Goal: Book appointment/travel/reservation

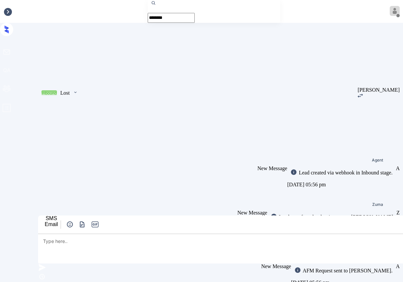
scroll to position [258, 0]
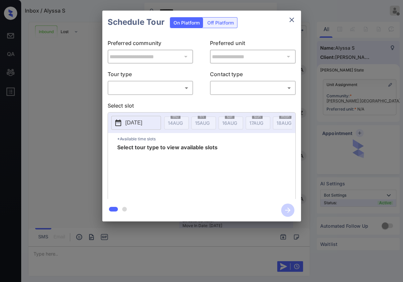
scroll to position [258, 0]
click at [286, 22] on button "close" at bounding box center [291, 19] width 13 height 13
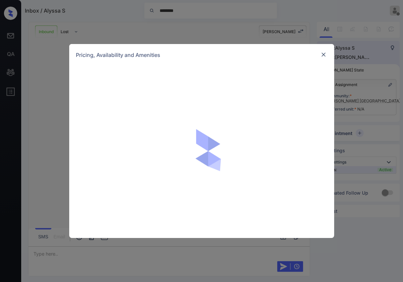
scroll to position [258, 0]
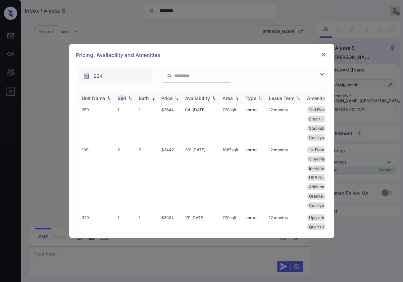
click at [121, 96] on div "Bed" at bounding box center [121, 98] width 9 height 6
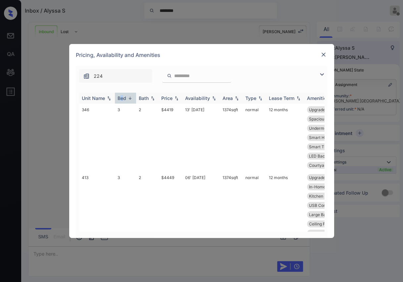
click at [121, 96] on div "Bed" at bounding box center [121, 98] width 9 height 6
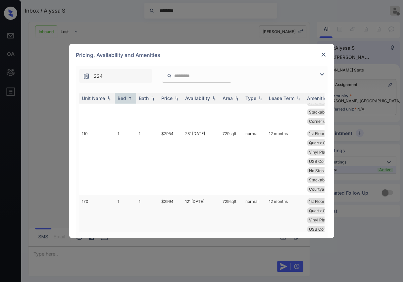
scroll to position [404, 0]
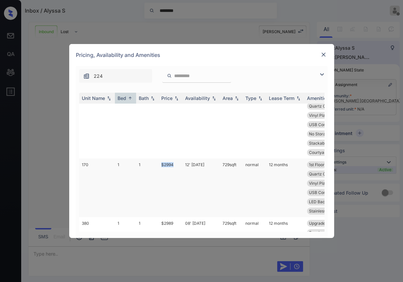
drag, startPoint x: 159, startPoint y: 164, endPoint x: 177, endPoint y: 162, distance: 18.6
click at [177, 162] on td "$2994" at bounding box center [170, 187] width 24 height 59
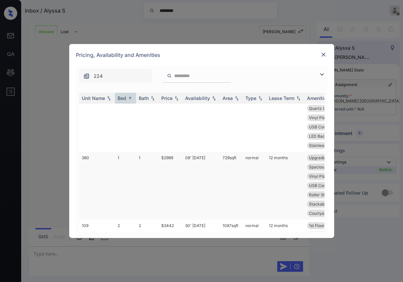
scroll to position [478, 0]
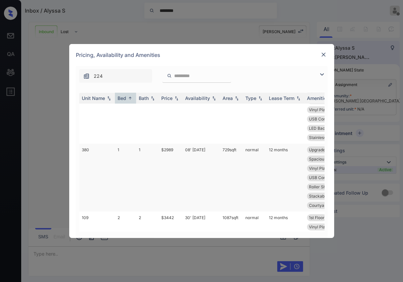
click at [165, 149] on td "$2989" at bounding box center [170, 178] width 24 height 68
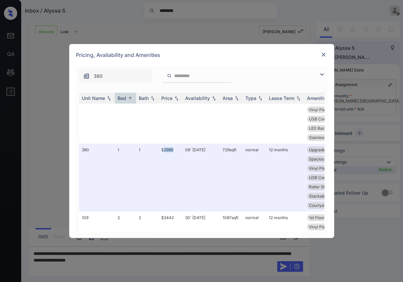
click at [320, 54] on img at bounding box center [323, 54] width 7 height 7
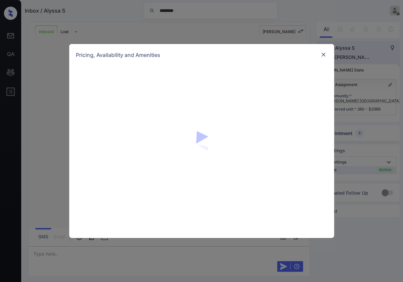
scroll to position [258, 0]
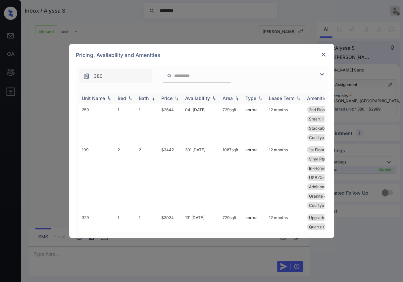
click at [122, 98] on div "Bed" at bounding box center [121, 98] width 9 height 6
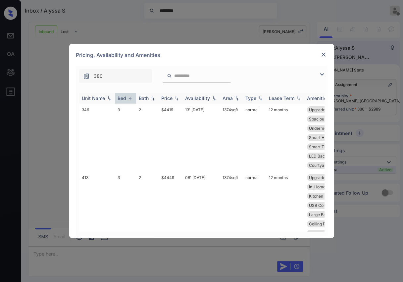
click at [121, 97] on div "Bed" at bounding box center [121, 98] width 9 height 6
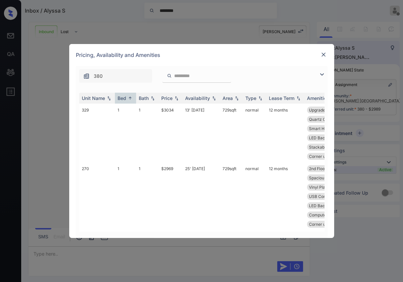
scroll to position [0, 0]
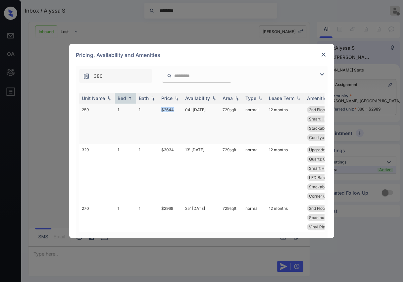
drag, startPoint x: 161, startPoint y: 107, endPoint x: 180, endPoint y: 107, distance: 18.2
click at [180, 107] on td "$2644" at bounding box center [170, 124] width 24 height 40
drag, startPoint x: 235, startPoint y: 56, endPoint x: 281, endPoint y: 58, distance: 46.7
click at [280, 58] on div "Pricing, Availability and Amenities" at bounding box center [201, 55] width 265 height 22
click at [161, 108] on td "$2644" at bounding box center [170, 124] width 24 height 40
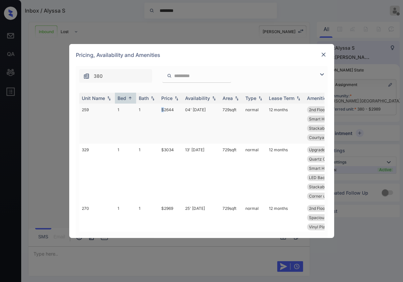
click at [161, 108] on td "$2644" at bounding box center [170, 124] width 24 height 40
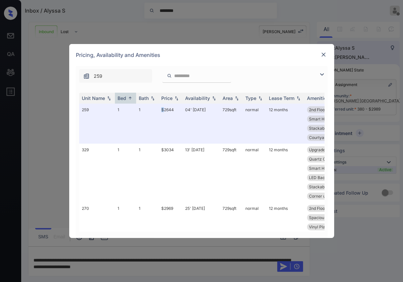
click at [320, 52] on img at bounding box center [323, 54] width 7 height 7
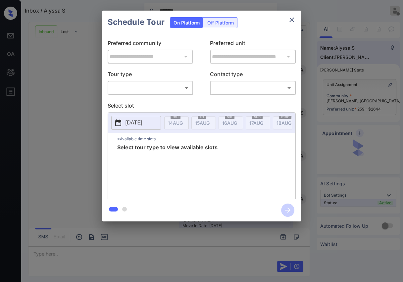
scroll to position [258, 0]
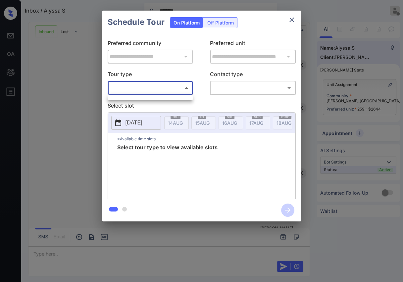
click at [149, 88] on body "Inbox / Alyssa S ******** Danielle Dela Cruz Offline Set yourself online Set yo…" at bounding box center [201, 141] width 403 height 282
click at [290, 20] on div at bounding box center [201, 141] width 403 height 282
click at [292, 20] on icon "close" at bounding box center [291, 20] width 8 height 8
click at [171, 88] on body "Inbox / [PERSON_NAME] S ******** [PERSON_NAME] [PERSON_NAME] Offline Set yourse…" at bounding box center [201, 141] width 403 height 282
click at [292, 20] on div at bounding box center [201, 141] width 403 height 282
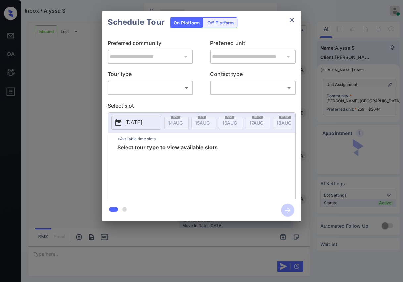
click at [148, 86] on body "Inbox / [PERSON_NAME] S [PERSON_NAME] [PERSON_NAME] Online Set yourself offline…" at bounding box center [201, 141] width 403 height 282
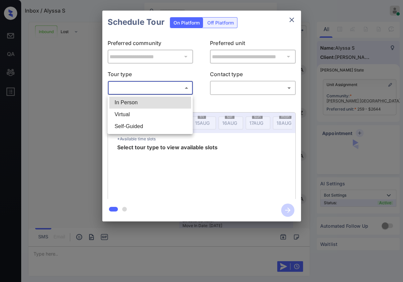
scroll to position [344, 0]
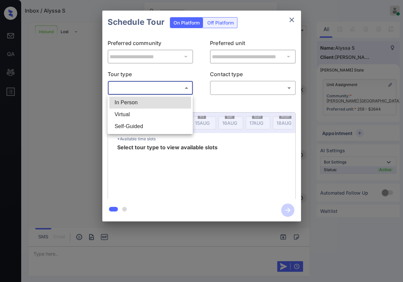
click at [131, 104] on li "In Person" at bounding box center [150, 103] width 82 height 12
type input "********"
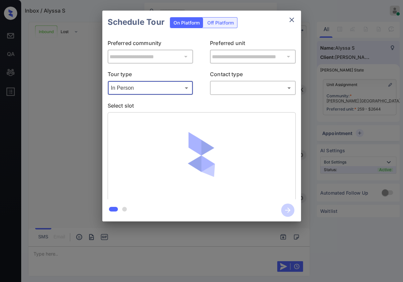
click at [244, 88] on body "Inbox / [PERSON_NAME] S [PERSON_NAME] [PERSON_NAME] Online Set yourself offline…" at bounding box center [201, 141] width 403 height 282
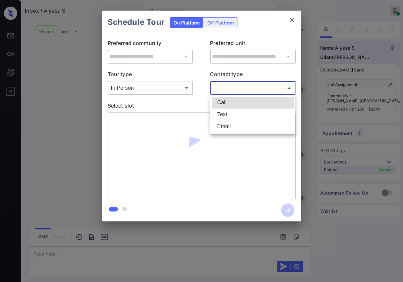
click at [226, 116] on li "Text" at bounding box center [253, 114] width 82 height 12
type input "****"
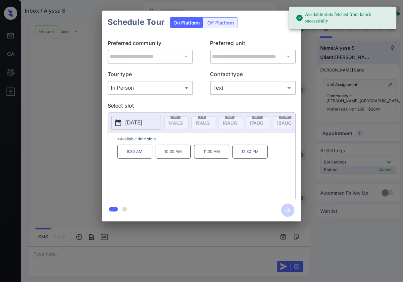
click at [141, 125] on p "2025-08-25" at bounding box center [133, 123] width 17 height 8
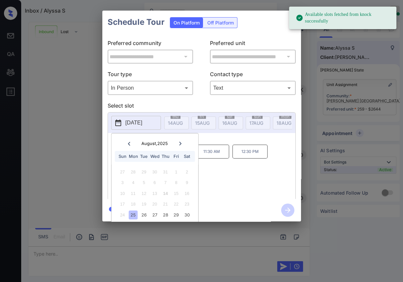
scroll to position [19, 0]
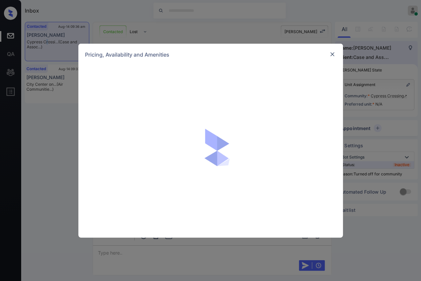
scroll to position [512, 0]
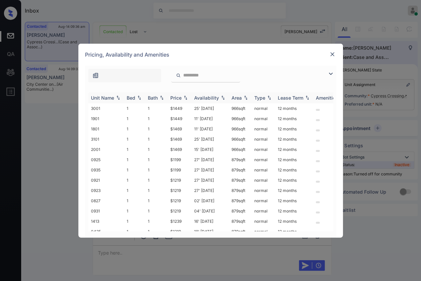
click at [130, 97] on div "Bed" at bounding box center [131, 98] width 9 height 6
drag, startPoint x: 167, startPoint y: 190, endPoint x: 182, endPoint y: 190, distance: 14.9
click at [182, 190] on tr "2402 2 2 $1619 21' Jul 25 1246 sqft normal 12 months" at bounding box center [261, 190] width 346 height 10
drag, startPoint x: 168, startPoint y: 179, endPoint x: 184, endPoint y: 179, distance: 15.5
click at [184, 179] on td "$1599" at bounding box center [180, 180] width 24 height 10
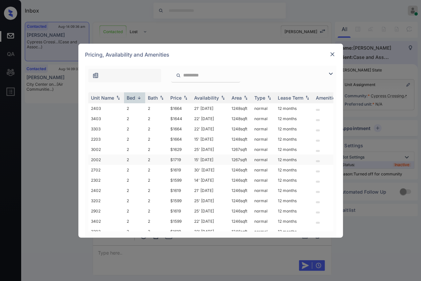
click at [220, 157] on td "15' Oct 25" at bounding box center [210, 159] width 37 height 10
drag, startPoint x: 170, startPoint y: 169, endPoint x: 182, endPoint y: 169, distance: 11.2
click at [182, 169] on td "$1619" at bounding box center [180, 170] width 24 height 10
drag, startPoint x: 169, startPoint y: 179, endPoint x: 185, endPoint y: 179, distance: 16.2
click at [185, 179] on td "$1599" at bounding box center [180, 180] width 24 height 10
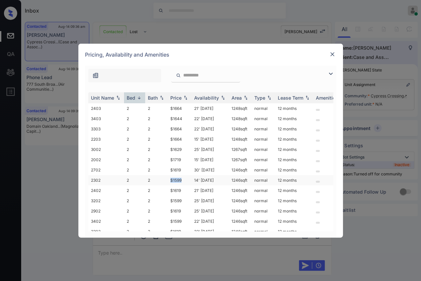
copy td "$1599"
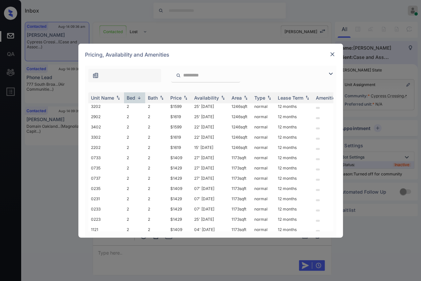
scroll to position [110, 0]
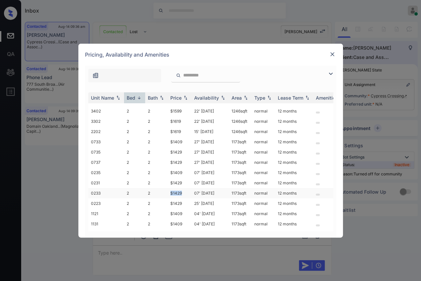
drag, startPoint x: 170, startPoint y: 190, endPoint x: 189, endPoint y: 190, distance: 18.5
click at [189, 190] on td "$1429" at bounding box center [180, 193] width 24 height 10
copy td "$1429"
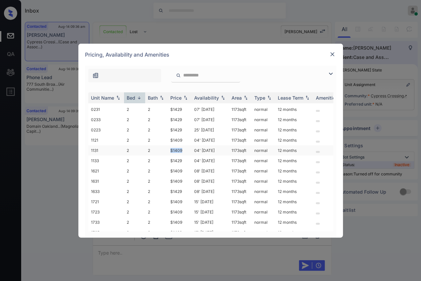
drag, startPoint x: 171, startPoint y: 148, endPoint x: 183, endPoint y: 148, distance: 11.9
click at [183, 148] on td "$1409" at bounding box center [180, 150] width 24 height 10
copy td "$1409"
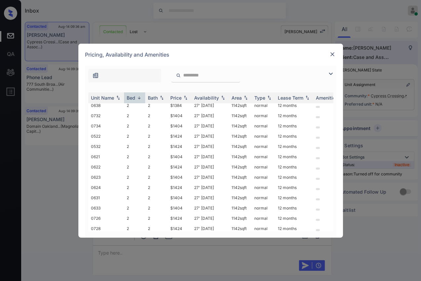
scroll to position [404, 0]
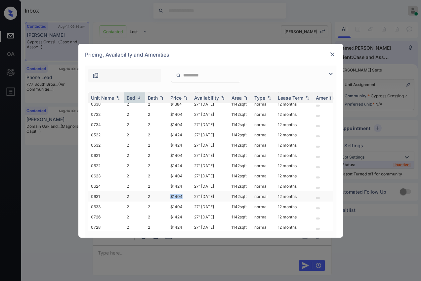
drag, startPoint x: 170, startPoint y: 188, endPoint x: 183, endPoint y: 188, distance: 12.9
click at [183, 191] on td "$1404" at bounding box center [180, 196] width 24 height 10
copy td "$1404"
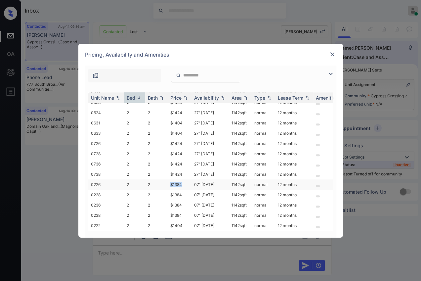
drag, startPoint x: 168, startPoint y: 178, endPoint x: 182, endPoint y: 178, distance: 14.6
click at [182, 179] on td "$1384" at bounding box center [180, 184] width 24 height 10
copy td "$1384"
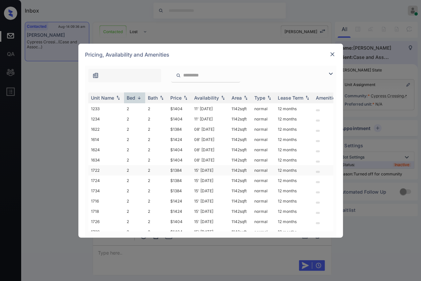
scroll to position [808, 0]
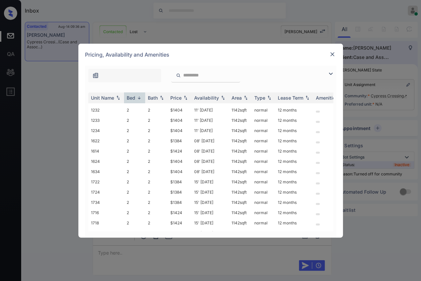
click at [331, 56] on img at bounding box center [332, 54] width 7 height 7
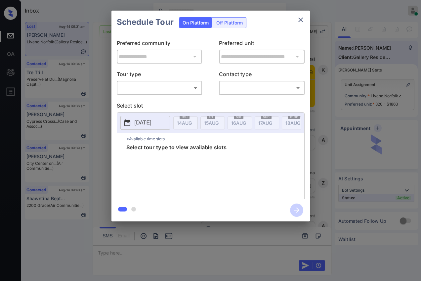
scroll to position [2170, 0]
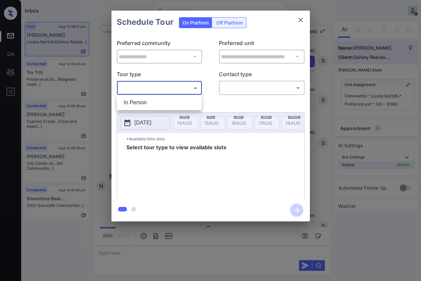
click at [159, 88] on body "Inbox [PERSON_NAME] [PERSON_NAME] Online Set yourself offline Set yourself on b…" at bounding box center [210, 140] width 421 height 281
click at [139, 103] on li "In Person" at bounding box center [159, 103] width 82 height 12
type input "********"
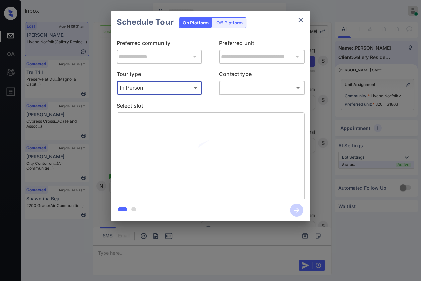
click at [238, 91] on body "Inbox [PERSON_NAME] [PERSON_NAME] Online Set yourself offline Set yourself on b…" at bounding box center [210, 140] width 421 height 281
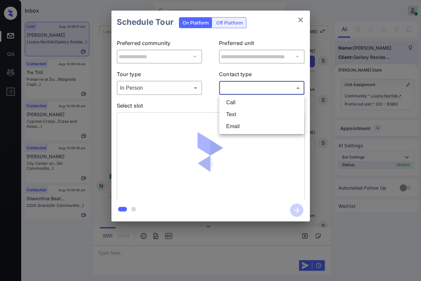
click at [233, 113] on li "Text" at bounding box center [262, 114] width 82 height 12
type input "****"
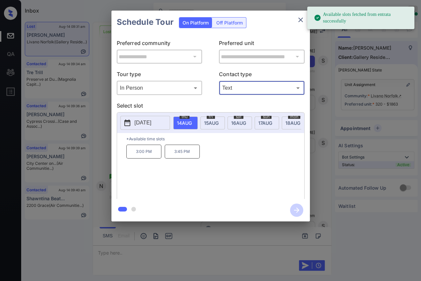
click at [192, 121] on span "[DATE]" at bounding box center [184, 123] width 15 height 6
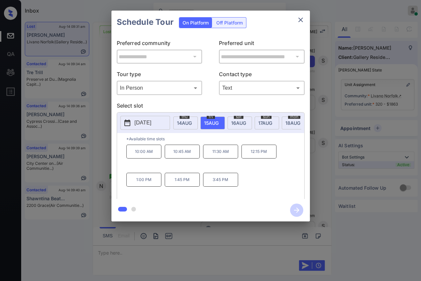
click at [300, 21] on icon "close" at bounding box center [301, 20] width 8 height 8
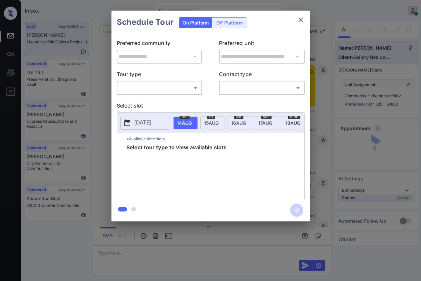
scroll to position [2170, 0]
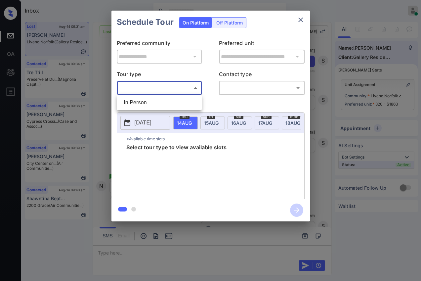
click at [155, 89] on body "Inbox [PERSON_NAME] [PERSON_NAME] Online Set yourself offline Set yourself on b…" at bounding box center [210, 140] width 421 height 281
click at [141, 104] on li "In Person" at bounding box center [159, 103] width 82 height 12
type input "********"
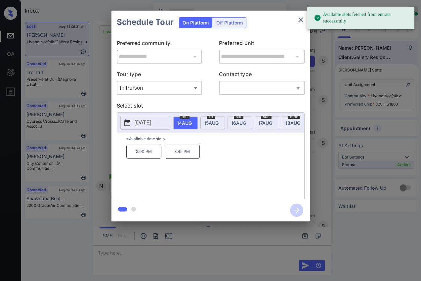
click at [212, 115] on div "[DATE] 14 AUG [DATE] [DATE] [DATE] [DATE] [DATE] [DATE] [DATE] [DATE] [DATE] [D…" at bounding box center [210, 122] width 187 height 21
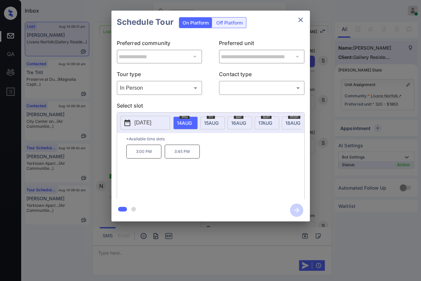
click at [192, 123] on span "[DATE]" at bounding box center [184, 123] width 15 height 6
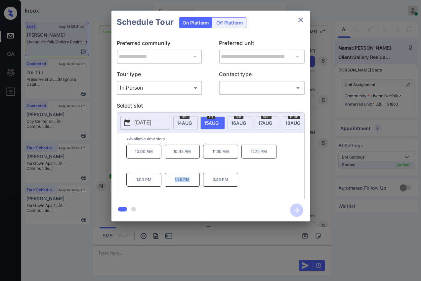
drag, startPoint x: 168, startPoint y: 185, endPoint x: 198, endPoint y: 183, distance: 29.5
click at [198, 183] on p "1:45 PM" at bounding box center [182, 180] width 35 height 14
copy p "1:45 PM"
click at [302, 19] on icon "close" at bounding box center [301, 20] width 8 height 8
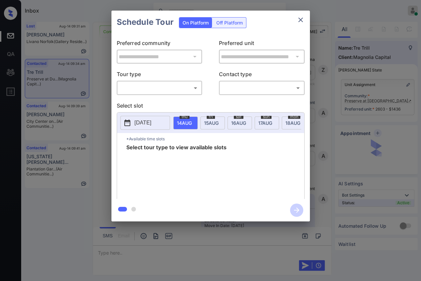
scroll to position [898, 0]
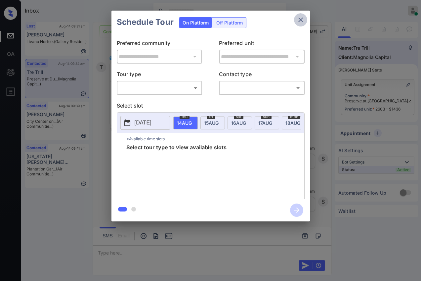
click at [298, 20] on icon "close" at bounding box center [301, 20] width 8 height 8
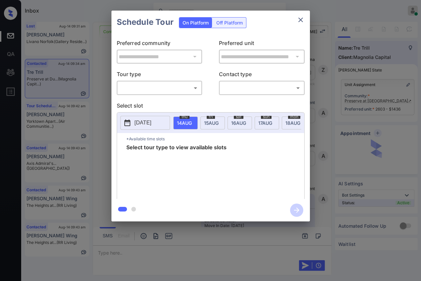
scroll to position [898, 0]
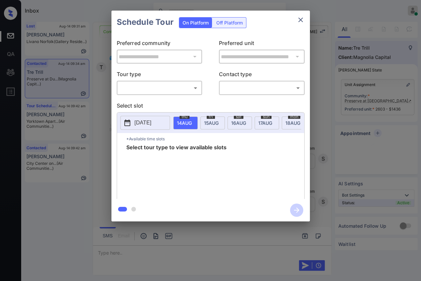
click at [140, 86] on body "Inbox Danielle Dela Cruz Online Set yourself offline Set yourself on break Prof…" at bounding box center [210, 140] width 421 height 281
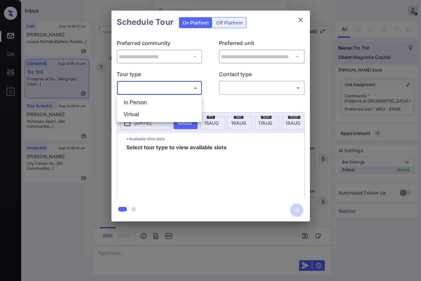
click at [138, 103] on li "In Person" at bounding box center [159, 103] width 82 height 12
type input "********"
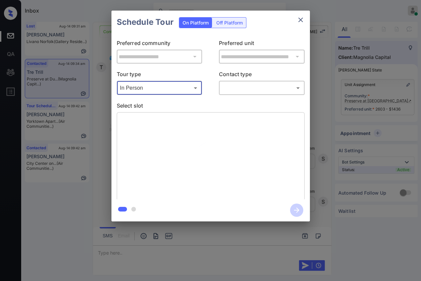
click at [261, 89] on body "Inbox Danielle Dela Cruz Online Set yourself offline Set yourself on break Prof…" at bounding box center [210, 140] width 421 height 281
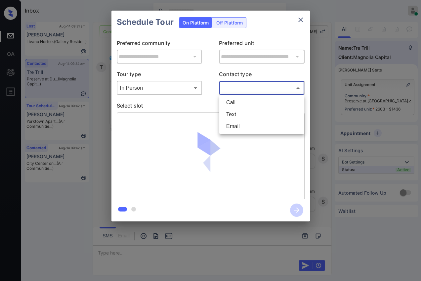
click at [236, 112] on li "Text" at bounding box center [262, 114] width 82 height 12
type input "****"
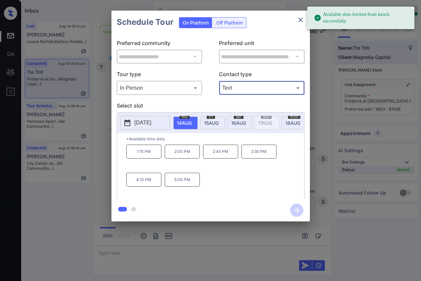
click at [243, 125] on div "sat 16 AUG" at bounding box center [240, 122] width 24 height 13
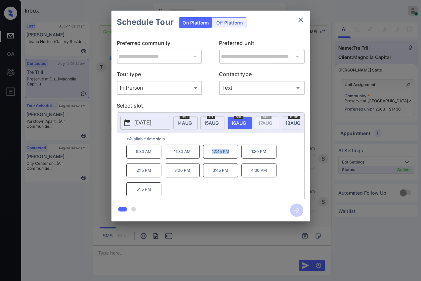
click at [233, 156] on p "12:45 PM" at bounding box center [220, 152] width 35 height 14
copy p "12:45 PM"
drag, startPoint x: 186, startPoint y: 154, endPoint x: 230, endPoint y: 155, distance: 43.7
click at [230, 155] on div "9:30 AM 11:30 AM 12:45 PM 1:30 PM 2:15 PM 3:00 PM 3:45 PM 4:30 PM 5:15 PM" at bounding box center [215, 171] width 178 height 53
copy div "11:30 AM 12:45 PM"
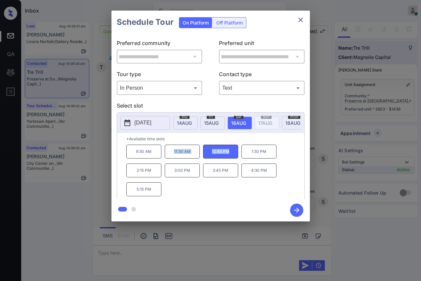
click at [302, 22] on icon "close" at bounding box center [301, 20] width 8 height 8
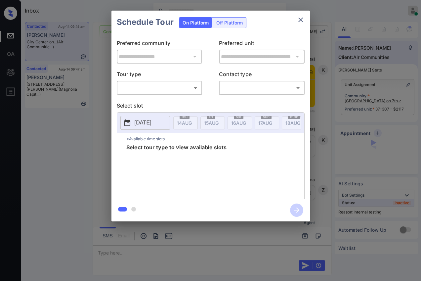
scroll to position [2321, 0]
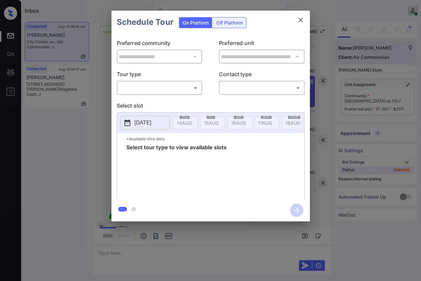
click at [169, 84] on body "Inbox [PERSON_NAME] [PERSON_NAME] Online Set yourself offline Set yourself on b…" at bounding box center [210, 140] width 421 height 281
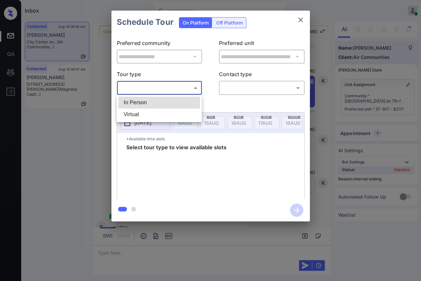
click at [138, 99] on li "In Person" at bounding box center [159, 103] width 82 height 12
type input "********"
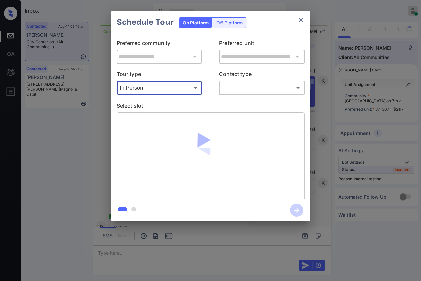
click at [264, 93] on div "​ ​" at bounding box center [262, 88] width 86 height 14
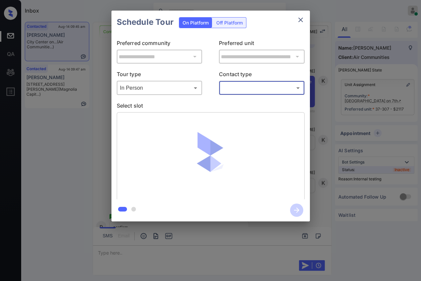
click at [253, 94] on div "​ ​" at bounding box center [262, 88] width 86 height 14
click at [243, 89] on body "Inbox [PERSON_NAME] [PERSON_NAME] Online Set yourself offline Set yourself on b…" at bounding box center [210, 140] width 421 height 281
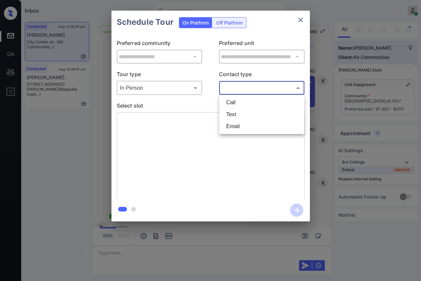
click at [240, 112] on li "Text" at bounding box center [262, 114] width 82 height 12
type input "****"
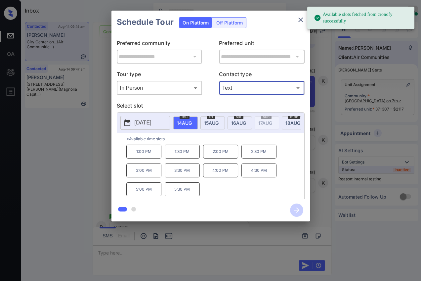
click at [220, 157] on p "2:00 PM" at bounding box center [220, 152] width 35 height 14
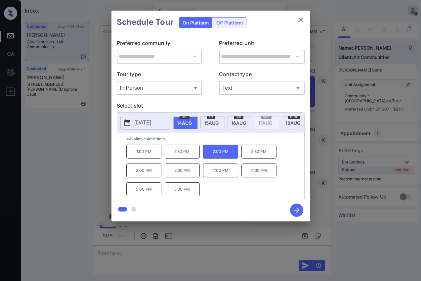
click at [323, 102] on div "**********" at bounding box center [210, 116] width 421 height 232
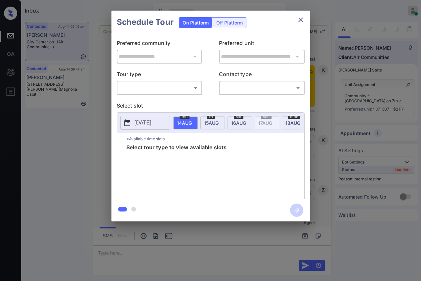
scroll to position [2395, 0]
click at [148, 85] on body "Inbox Danielle Dela Cruz Online Set yourself offline Set yourself on break Prof…" at bounding box center [210, 140] width 421 height 281
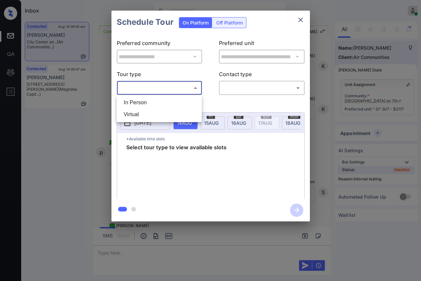
click at [139, 100] on li "In Person" at bounding box center [159, 103] width 82 height 12
type input "********"
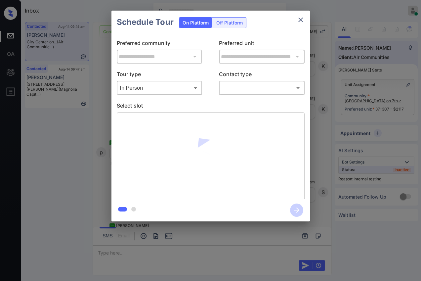
click at [237, 89] on body "Inbox Danielle Dela Cruz Online Set yourself offline Set yourself on break Prof…" at bounding box center [210, 140] width 421 height 281
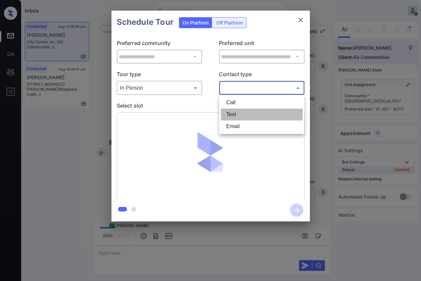
click at [231, 114] on li "Text" at bounding box center [262, 114] width 82 height 12
type input "****"
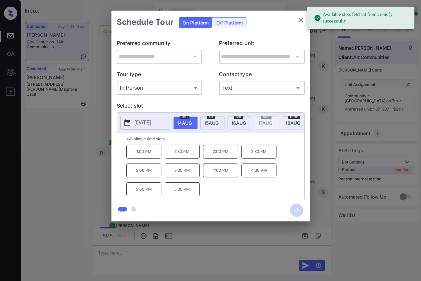
drag, startPoint x: 228, startPoint y: 156, endPoint x: 237, endPoint y: 158, distance: 10.1
click at [228, 156] on p "2:00 PM" at bounding box center [220, 152] width 35 height 14
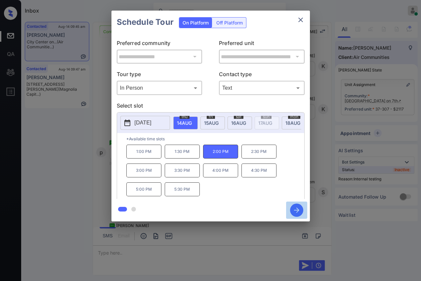
click at [295, 210] on icon "button" at bounding box center [296, 209] width 5 height 5
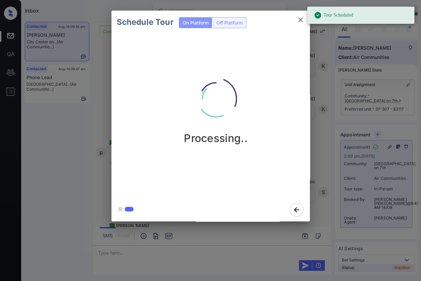
click at [300, 19] on icon "close" at bounding box center [301, 20] width 8 height 8
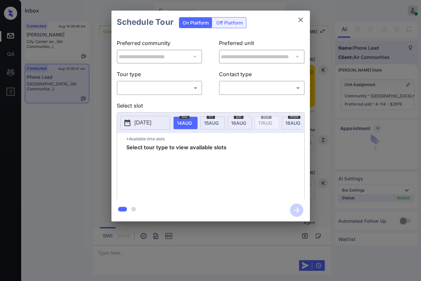
scroll to position [1653, 0]
click at [152, 85] on body "Inbox [PERSON_NAME] [PERSON_NAME] Online Set yourself offline Set yourself on b…" at bounding box center [210, 140] width 421 height 281
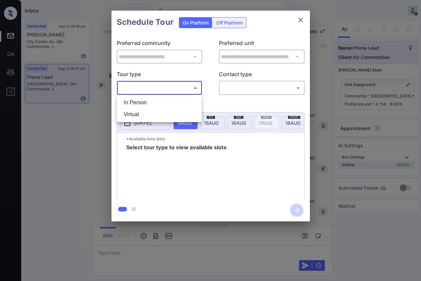
click at [136, 100] on li "In Person" at bounding box center [159, 103] width 82 height 12
type input "********"
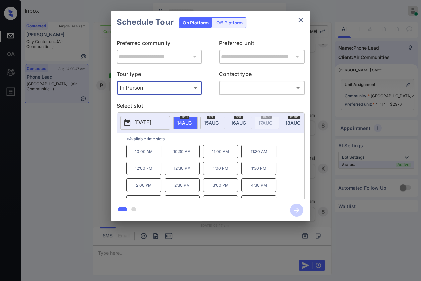
scroll to position [11, 0]
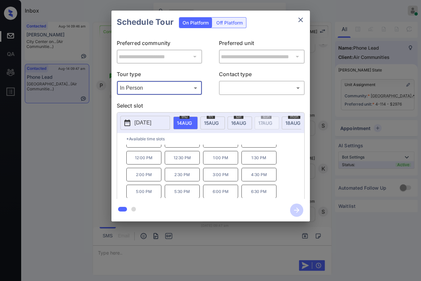
click at [301, 18] on icon "close" at bounding box center [301, 20] width 8 height 8
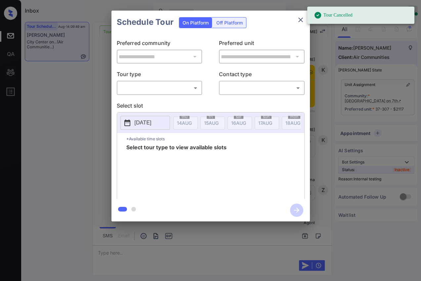
scroll to position [3521, 0]
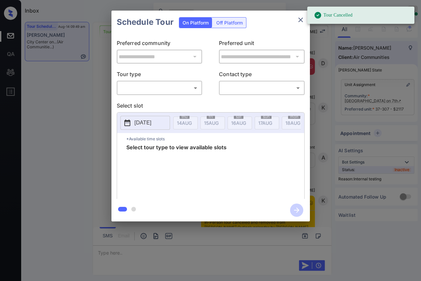
click at [144, 87] on body "Tour Cancelled Inbox Danielle Dela Cruz Online Set yourself offline Set yoursel…" at bounding box center [210, 140] width 421 height 281
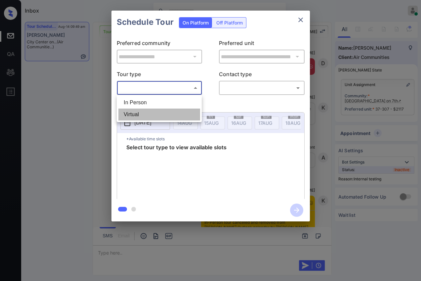
click at [133, 111] on li "Virtual" at bounding box center [159, 114] width 82 height 12
type input "*******"
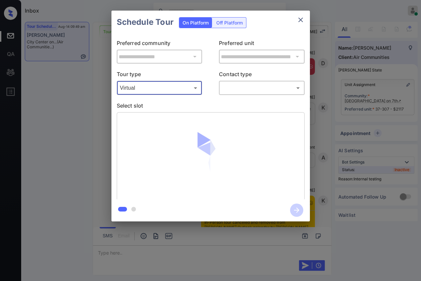
click at [238, 87] on body "Inbox Danielle Dela Cruz Online Set yourself offline Set yourself on break Prof…" at bounding box center [210, 140] width 421 height 281
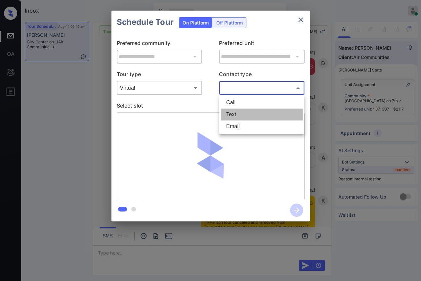
click at [230, 112] on li "Text" at bounding box center [262, 114] width 82 height 12
type input "****"
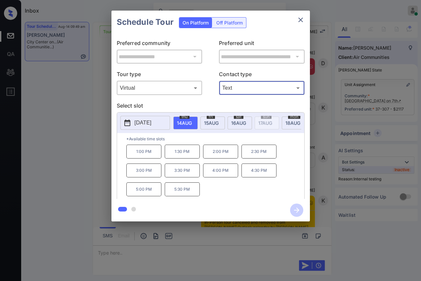
click at [223, 157] on p "2:00 PM" at bounding box center [220, 152] width 35 height 14
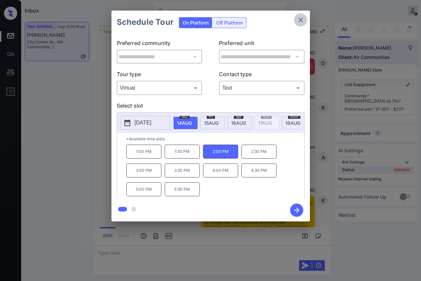
click at [299, 18] on icon "close" at bounding box center [300, 20] width 5 height 5
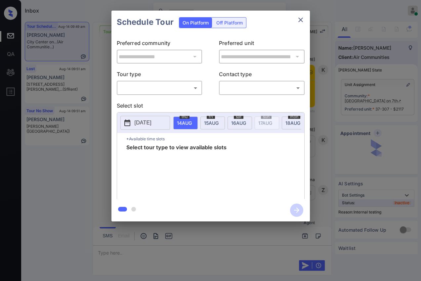
scroll to position [3521, 0]
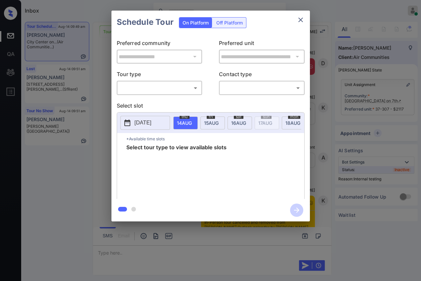
click at [168, 93] on body "Inbox Danielle Dela Cruz Online Set yourself offline Set yourself on break Prof…" at bounding box center [210, 140] width 421 height 281
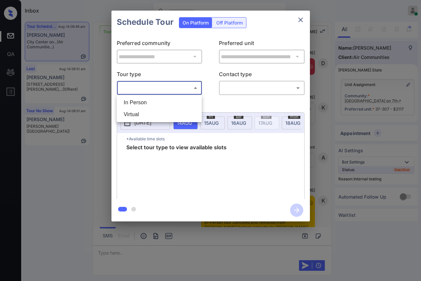
click at [138, 113] on li "Virtual" at bounding box center [159, 114] width 82 height 12
type input "*******"
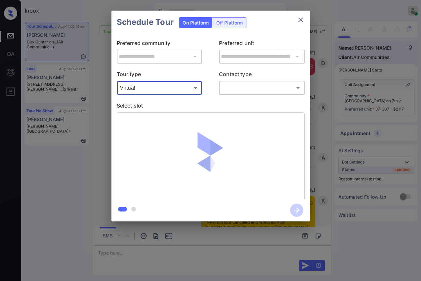
click at [245, 89] on body "Inbox Danielle Dela Cruz Online Set yourself offline Set yourself on break Prof…" at bounding box center [210, 140] width 421 height 281
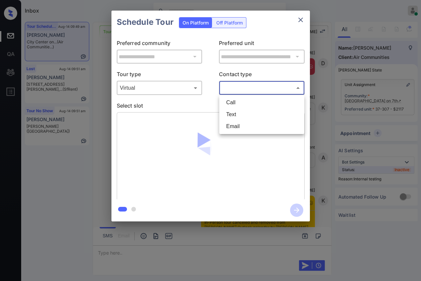
click at [236, 115] on li "Text" at bounding box center [262, 114] width 82 height 12
type input "****"
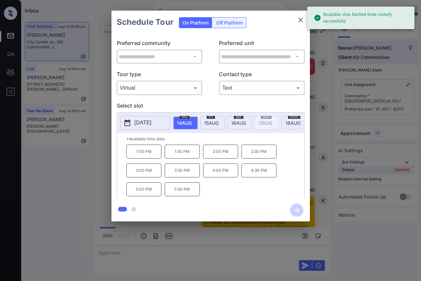
click at [217, 155] on p "2:00 PM" at bounding box center [220, 152] width 35 height 14
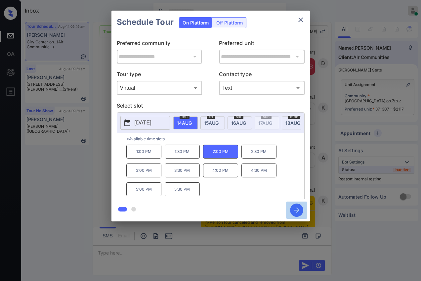
click at [297, 207] on icon "button" at bounding box center [296, 209] width 13 height 13
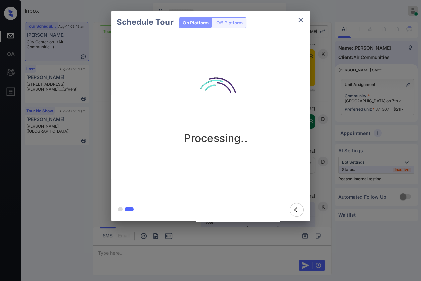
scroll to position [3668, 0]
click at [300, 19] on icon "close" at bounding box center [301, 20] width 8 height 8
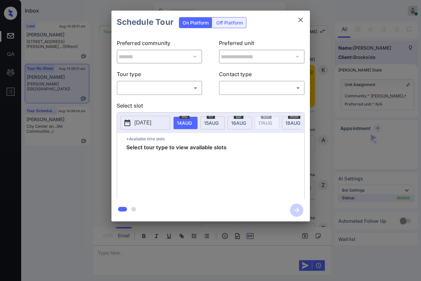
scroll to position [1077, 0]
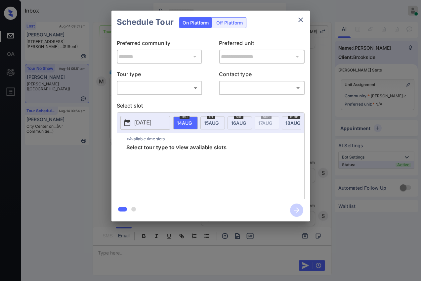
click at [145, 88] on body "Inbox [PERSON_NAME] [PERSON_NAME] Online Set yourself offline Set yourself on b…" at bounding box center [210, 140] width 421 height 281
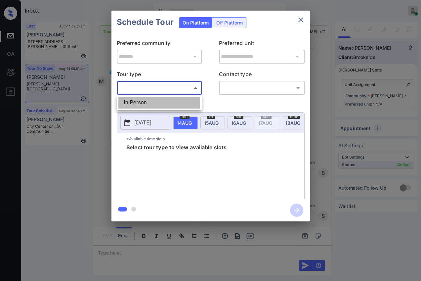
click at [131, 102] on li "In Person" at bounding box center [159, 103] width 82 height 12
type input "********"
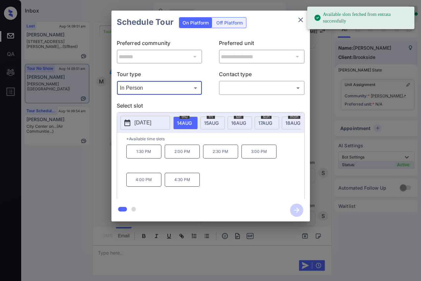
click at [299, 18] on icon "close" at bounding box center [300, 20] width 5 height 5
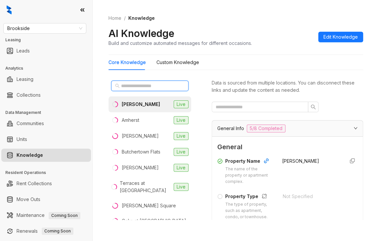
click at [140, 86] on input "text" at bounding box center [150, 85] width 58 height 7
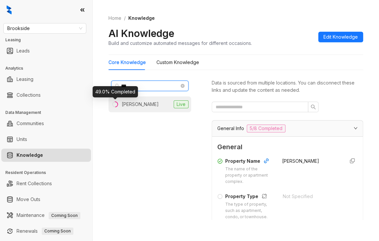
type input "***"
click at [118, 107] on div "Collins" at bounding box center [135, 104] width 48 height 7
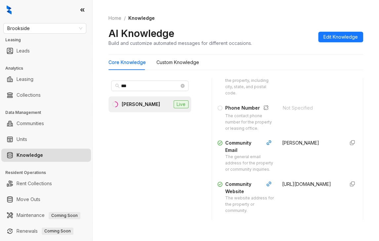
scroll to position [132, 0]
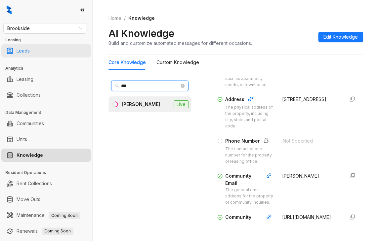
drag, startPoint x: 139, startPoint y: 86, endPoint x: 15, endPoint y: 56, distance: 127.3
click at [41, 68] on div "Brookside Leasing Leads Analytics Leasing Collections Data Management Communiti…" at bounding box center [189, 120] width 379 height 241
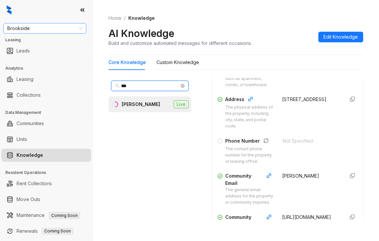
click at [37, 27] on span "Brookside" at bounding box center [44, 28] width 75 height 10
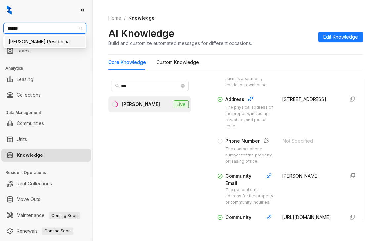
type input "*******"
click at [39, 41] on div "Griffis Residential" at bounding box center [45, 41] width 72 height 7
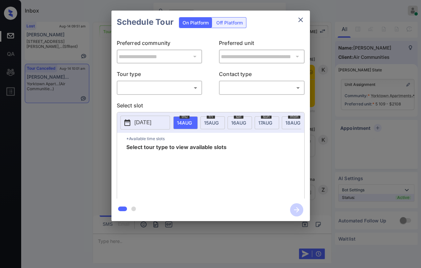
scroll to position [2897, 0]
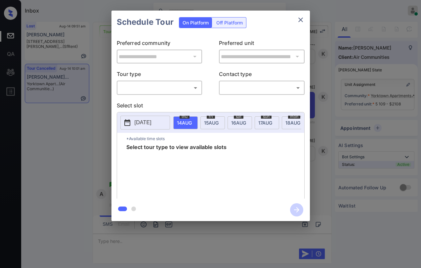
click at [157, 91] on body "Inbox Danielle Dela Cruz Online Set yourself offline Set yourself on break Prof…" at bounding box center [210, 134] width 421 height 268
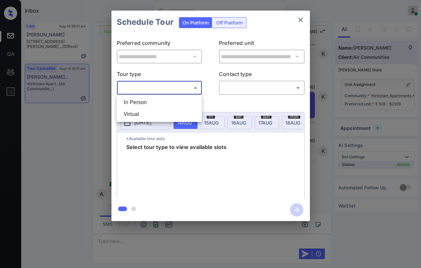
click at [142, 101] on li "In Person" at bounding box center [159, 103] width 82 height 12
type input "********"
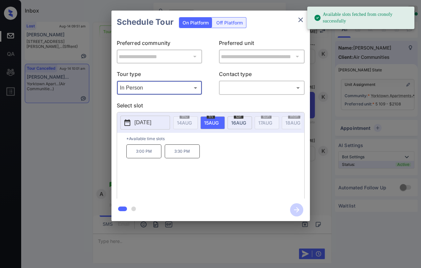
click at [148, 121] on p "2025-08-15" at bounding box center [143, 123] width 17 height 8
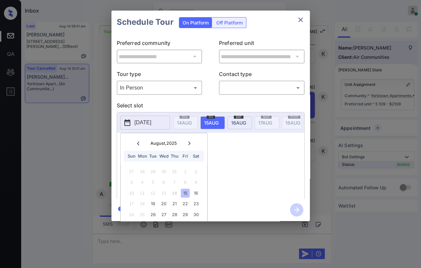
scroll to position [19, 0]
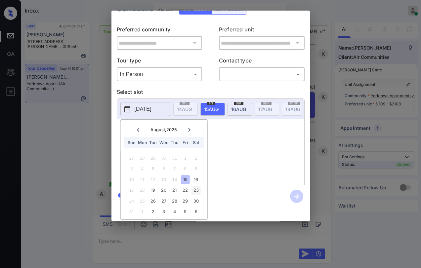
click at [196, 186] on div "23" at bounding box center [196, 190] width 9 height 9
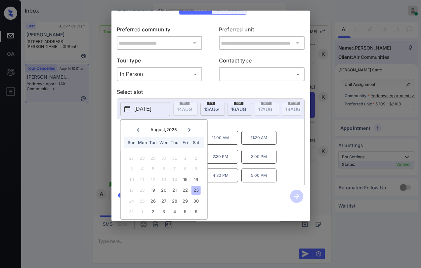
click at [279, 121] on div "2025-08-23 August , 2025 Sun Mon Tue Wed Thu Fri Sat 27 28 29 30 31 1 2 3 4 5 6…" at bounding box center [211, 143] width 188 height 89
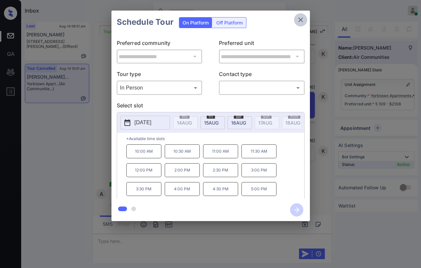
click at [303, 19] on icon "close" at bounding box center [301, 20] width 8 height 8
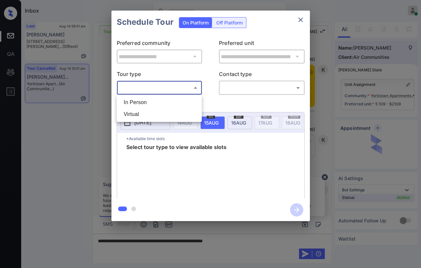
scroll to position [2897, 0]
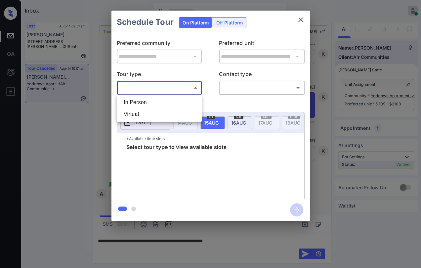
click at [153, 100] on li "In Person" at bounding box center [159, 103] width 82 height 12
type input "********"
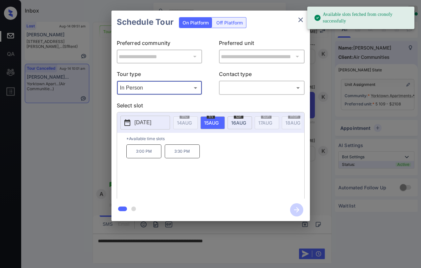
click at [151, 122] on p "2025-08-15" at bounding box center [143, 123] width 17 height 8
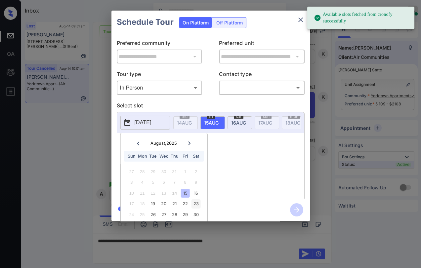
click at [197, 204] on div "23" at bounding box center [196, 203] width 9 height 9
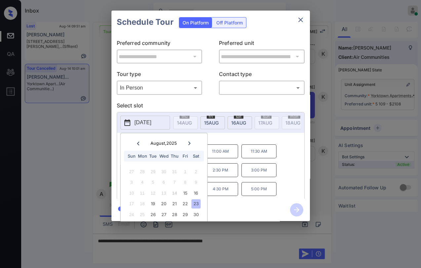
click at [256, 141] on p "*Available time slots" at bounding box center [215, 139] width 178 height 12
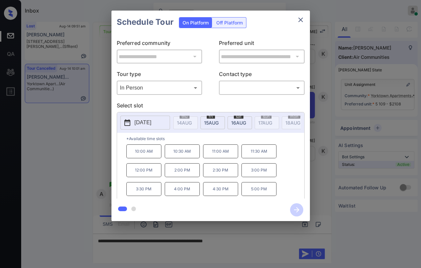
click at [298, 24] on button "close" at bounding box center [300, 19] width 13 height 13
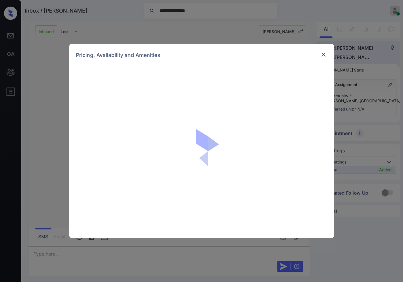
scroll to position [284, 0]
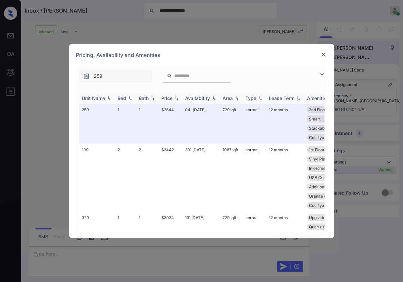
click at [123, 99] on div "Bed" at bounding box center [121, 98] width 9 height 6
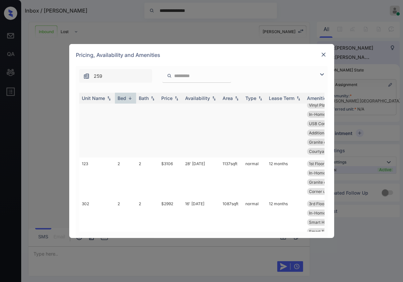
scroll to position [184, 0]
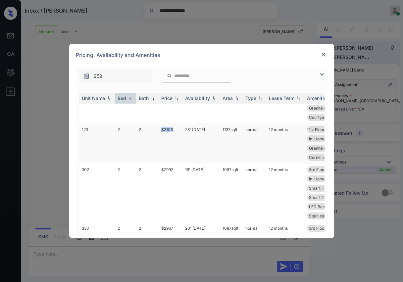
drag, startPoint x: 158, startPoint y: 130, endPoint x: 177, endPoint y: 129, distance: 18.5
click at [177, 129] on tr "123 2 2 $3106 28' Jul 25 1137 sqft normal 12 months 1st Floor Private Patio Spa…" at bounding box center [252, 143] width 346 height 40
drag, startPoint x: 163, startPoint y: 170, endPoint x: 179, endPoint y: 172, distance: 16.6
click at [179, 172] on td "$2992" at bounding box center [170, 192] width 24 height 59
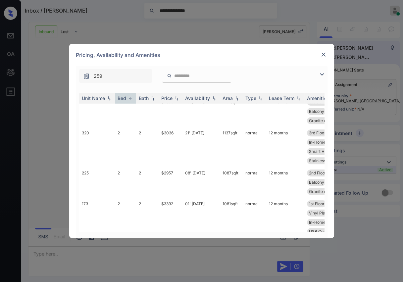
scroll to position [404, 0]
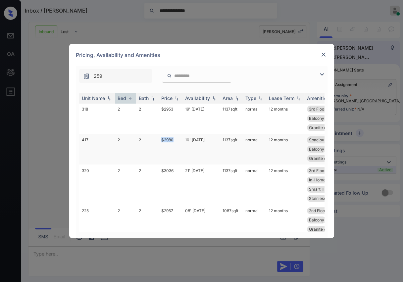
drag, startPoint x: 159, startPoint y: 140, endPoint x: 175, endPoint y: 139, distance: 16.0
click at [175, 139] on td "$2980" at bounding box center [170, 149] width 24 height 31
copy td "$2980"
drag, startPoint x: 160, startPoint y: 106, endPoint x: 178, endPoint y: 107, distance: 17.3
click at [178, 107] on td "$2953" at bounding box center [170, 118] width 24 height 31
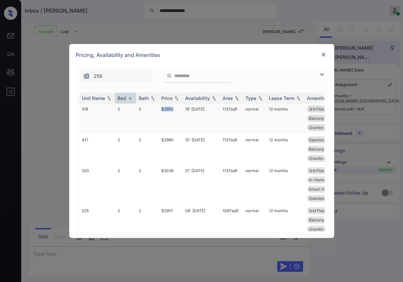
copy td "$2953"
click at [163, 106] on td "$2953" at bounding box center [170, 118] width 24 height 31
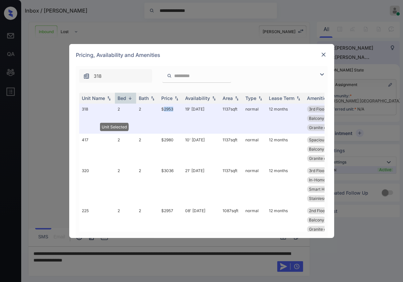
click at [322, 56] on img at bounding box center [323, 54] width 7 height 7
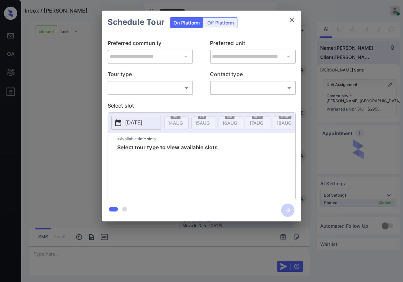
scroll to position [327, 0]
click at [145, 90] on body "**********" at bounding box center [201, 141] width 403 height 282
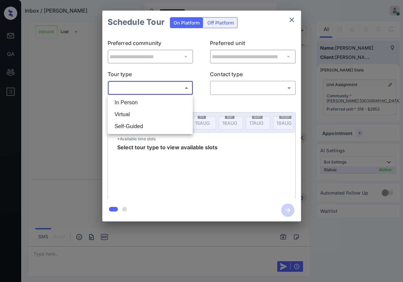
click at [119, 116] on li "Virtual" at bounding box center [150, 114] width 82 height 12
type input "*******"
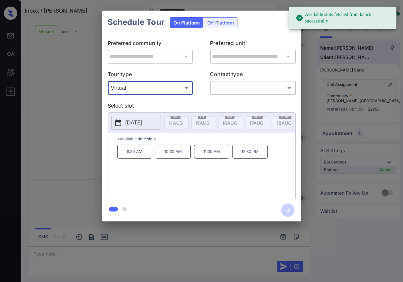
click at [234, 91] on body "**********" at bounding box center [201, 141] width 403 height 282
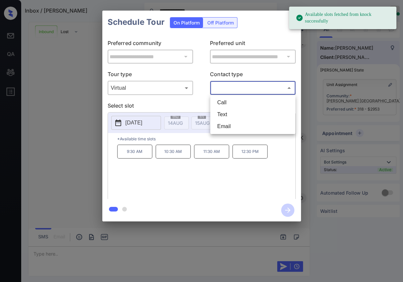
click at [134, 122] on div at bounding box center [201, 141] width 403 height 282
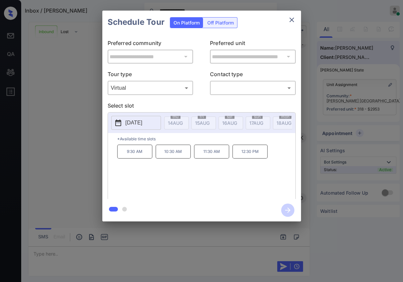
click at [137, 122] on p "[DATE]" at bounding box center [133, 123] width 17 height 8
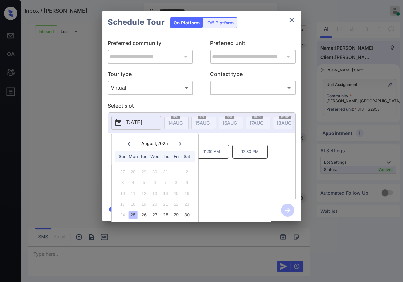
click at [228, 182] on div "9:30 AM 10:30 AM 11:30 AM 12:30 PM" at bounding box center [206, 171] width 178 height 53
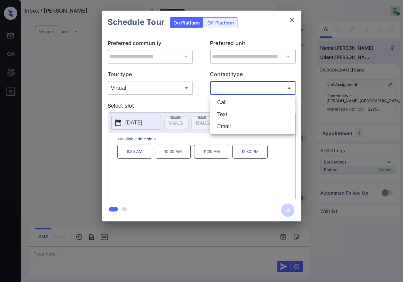
click at [257, 92] on body "**********" at bounding box center [201, 141] width 403 height 282
click at [230, 111] on li "Text" at bounding box center [253, 114] width 82 height 12
type input "****"
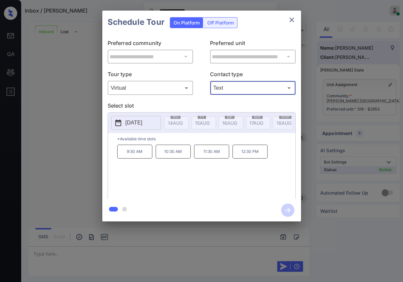
click at [249, 158] on p "12:30 PM" at bounding box center [249, 152] width 35 height 14
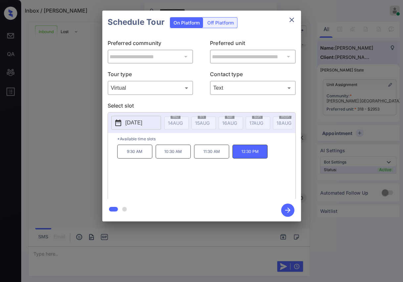
click at [285, 208] on icon "button" at bounding box center [287, 209] width 13 height 13
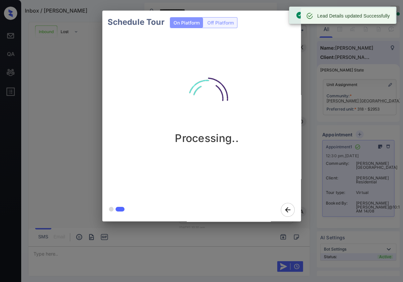
scroll to position [613, 0]
click at [291, 19] on icon "close" at bounding box center [291, 20] width 5 height 5
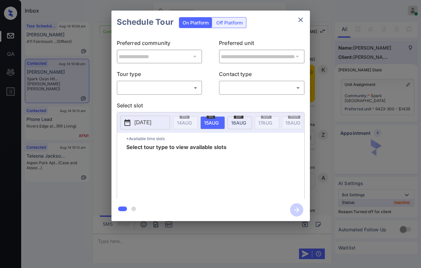
scroll to position [1062, 0]
click at [168, 88] on body "Inbox [PERSON_NAME] [PERSON_NAME] Online Set yourself offline Set yourself on b…" at bounding box center [210, 134] width 421 height 268
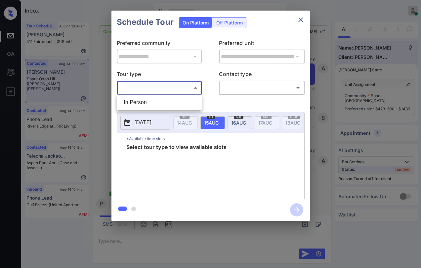
click at [132, 102] on li "In Person" at bounding box center [159, 103] width 82 height 12
type input "********"
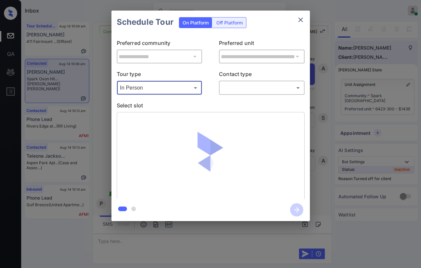
click at [237, 89] on body "Inbox [PERSON_NAME] [PERSON_NAME] Online Set yourself offline Set yourself on b…" at bounding box center [210, 134] width 421 height 268
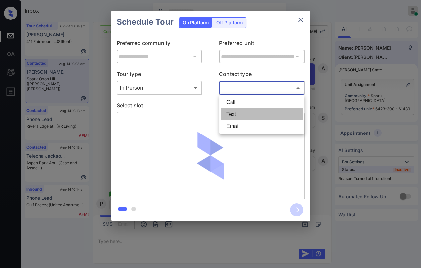
click at [237, 111] on li "Text" at bounding box center [262, 114] width 82 height 12
type input "****"
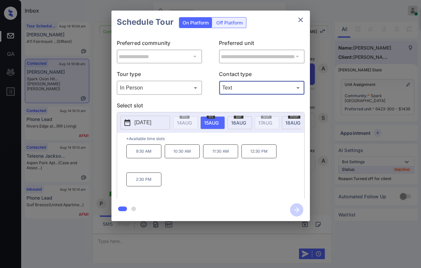
click at [151, 178] on p "2:30 PM" at bounding box center [143, 180] width 35 height 14
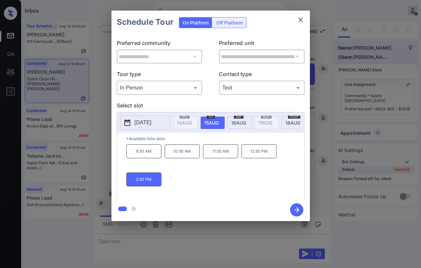
click at [294, 208] on icon "button" at bounding box center [296, 209] width 13 height 13
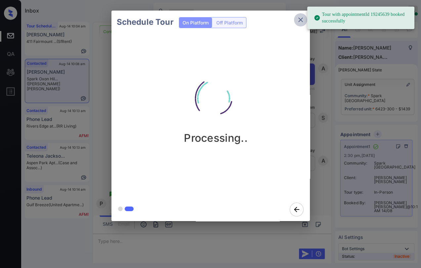
click at [302, 20] on icon "close" at bounding box center [301, 20] width 8 height 8
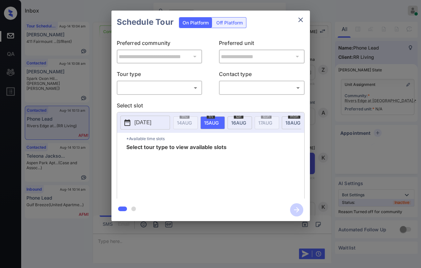
scroll to position [605, 0]
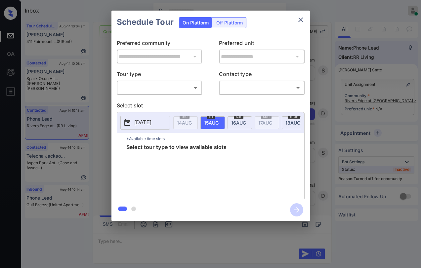
click at [297, 21] on icon "close" at bounding box center [301, 20] width 8 height 8
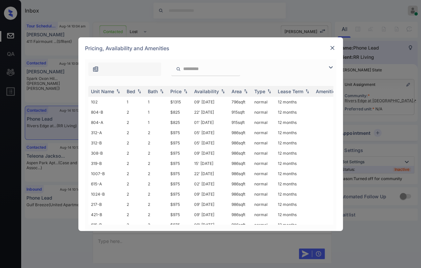
click at [331, 48] on img at bounding box center [332, 48] width 7 height 7
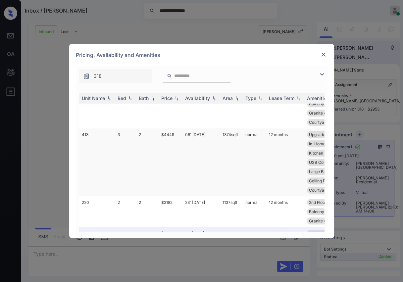
scroll to position [588, 0]
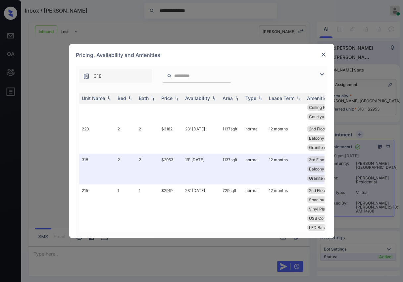
click at [322, 55] on img at bounding box center [323, 54] width 7 height 7
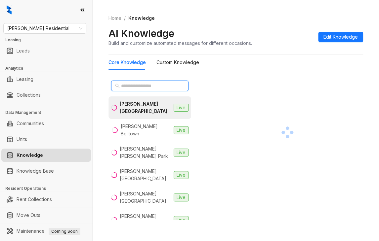
click at [135, 86] on input "text" at bounding box center [150, 85] width 58 height 7
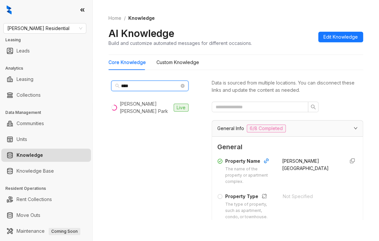
drag, startPoint x: 117, startPoint y: 86, endPoint x: 111, endPoint y: 86, distance: 5.6
click at [111, 86] on span "****" at bounding box center [149, 86] width 77 height 11
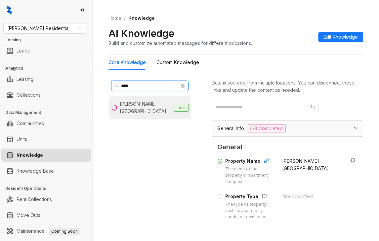
type input "****"
click at [143, 101] on div "[PERSON_NAME] [GEOGRAPHIC_DATA]" at bounding box center [145, 108] width 51 height 15
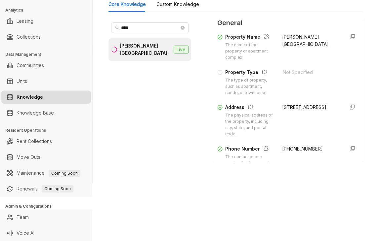
scroll to position [99, 0]
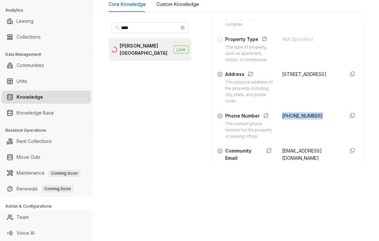
drag, startPoint x: 273, startPoint y: 128, endPoint x: 312, endPoint y: 127, distance: 39.0
click at [312, 127] on div "Phone Number The contact phone number for the property or leasing office. (619)…" at bounding box center [287, 125] width 140 height 27
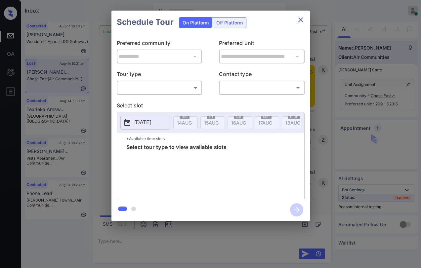
click at [156, 89] on body "Inbox Danielle Dela Cruz Online Set yourself offline Set yourself on break Prof…" at bounding box center [210, 134] width 421 height 268
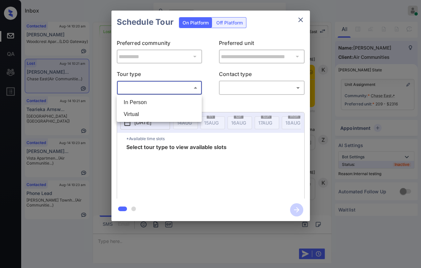
scroll to position [11242, 0]
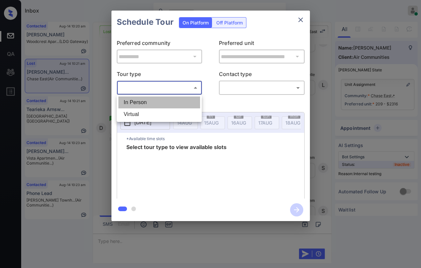
click at [143, 103] on li "In Person" at bounding box center [159, 103] width 82 height 12
type input "********"
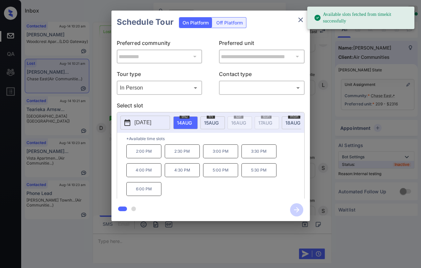
click at [162, 122] on button "2025-08-14" at bounding box center [145, 123] width 50 height 14
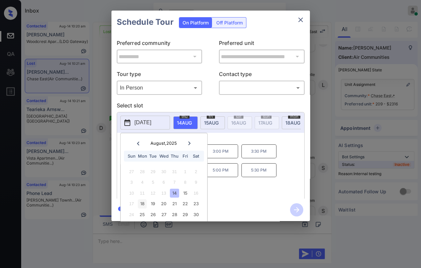
click at [143, 202] on div "18" at bounding box center [142, 203] width 9 height 9
click at [251, 138] on p "*Available time slots" at bounding box center [215, 139] width 178 height 12
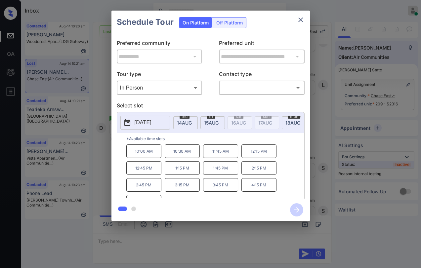
scroll to position [11, 0]
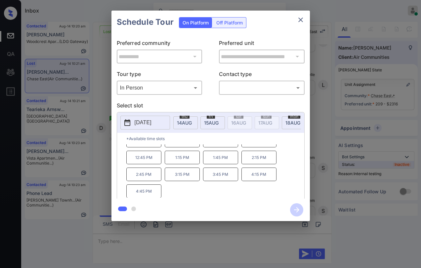
click at [298, 22] on icon "close" at bounding box center [301, 20] width 8 height 8
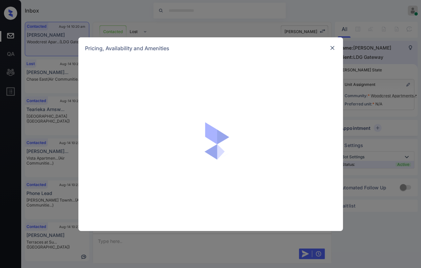
scroll to position [270, 0]
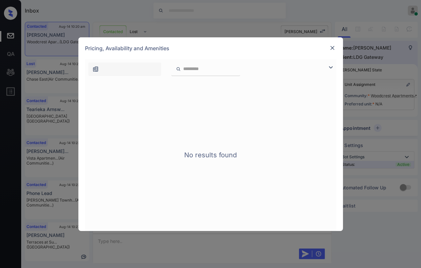
click at [326, 47] on div "Pricing, Availability and Amenities" at bounding box center [210, 48] width 265 height 22
click at [330, 48] on img at bounding box center [332, 48] width 7 height 7
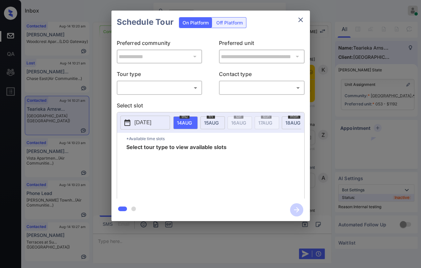
scroll to position [1953, 0]
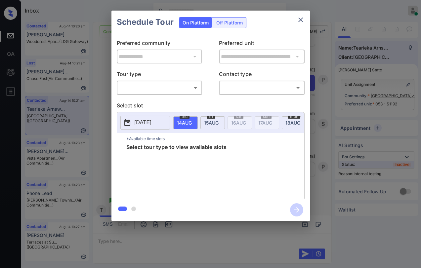
click at [134, 85] on body "Inbox Danielle Dela Cruz Online Set yourself offline Set yourself on break Prof…" at bounding box center [210, 134] width 421 height 268
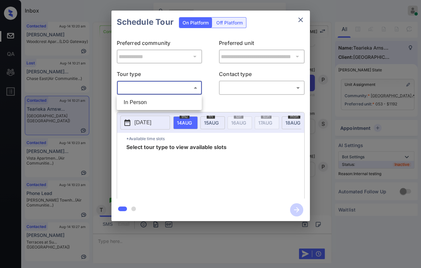
click at [141, 101] on li "In Person" at bounding box center [159, 103] width 82 height 12
type input "********"
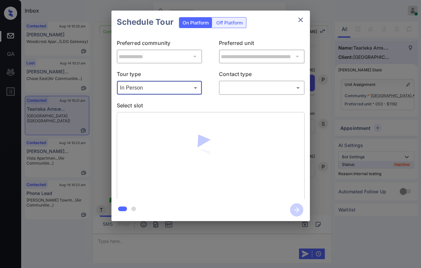
click at [268, 82] on body "Inbox Danielle Dela Cruz Online Set yourself offline Set yourself on break Prof…" at bounding box center [210, 134] width 421 height 268
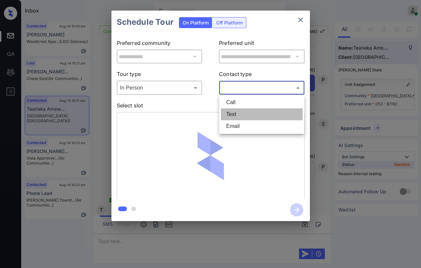
click at [230, 117] on li "Text" at bounding box center [262, 114] width 82 height 12
type input "****"
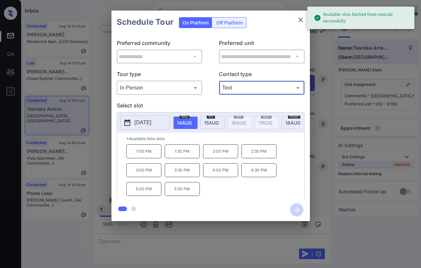
click at [208, 126] on div "fri 15 AUG" at bounding box center [212, 122] width 24 height 13
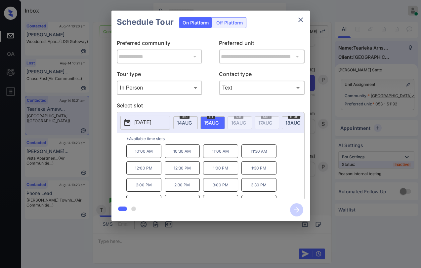
click at [225, 156] on p "11:00 AM" at bounding box center [220, 152] width 35 height 14
click at [296, 207] on icon "button" at bounding box center [296, 209] width 13 height 13
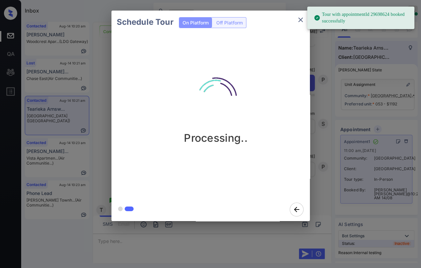
click at [299, 22] on icon "close" at bounding box center [300, 20] width 5 height 5
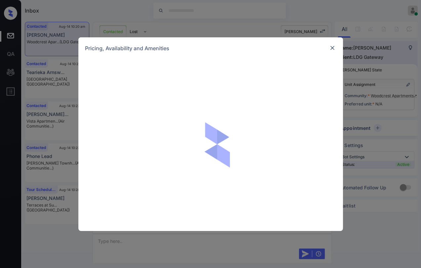
scroll to position [307, 0]
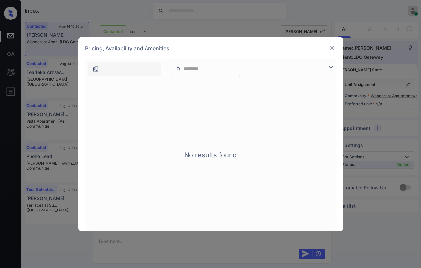
click at [328, 48] on div at bounding box center [332, 48] width 8 height 8
